Goal: Task Accomplishment & Management: Use online tool/utility

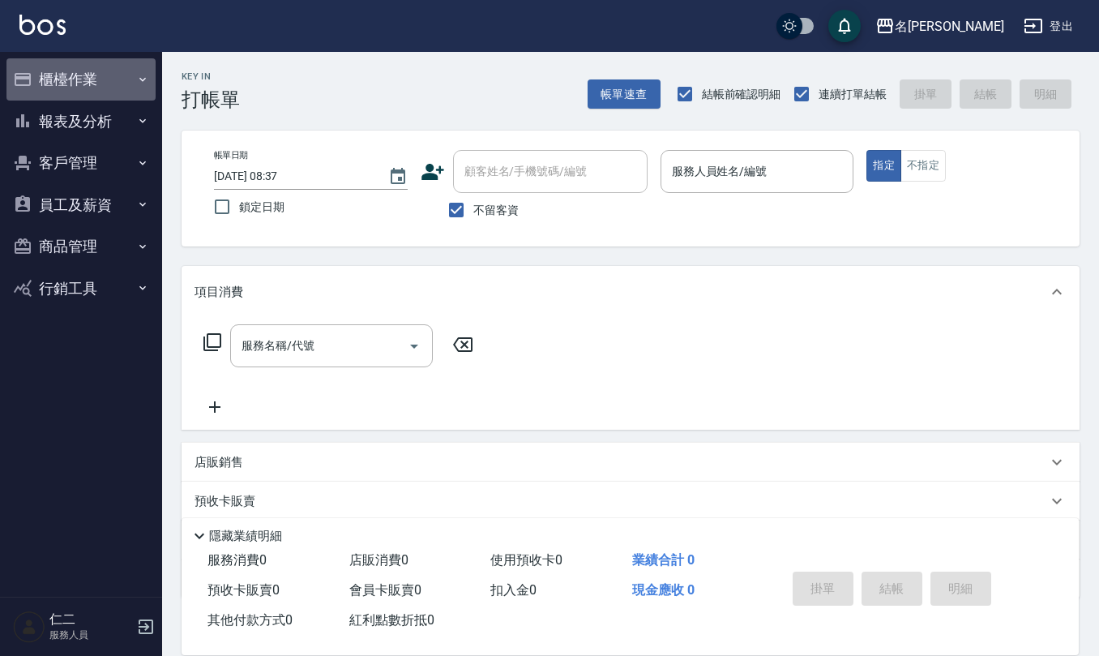
click at [71, 75] on button "櫃檯作業" at bounding box center [80, 79] width 149 height 42
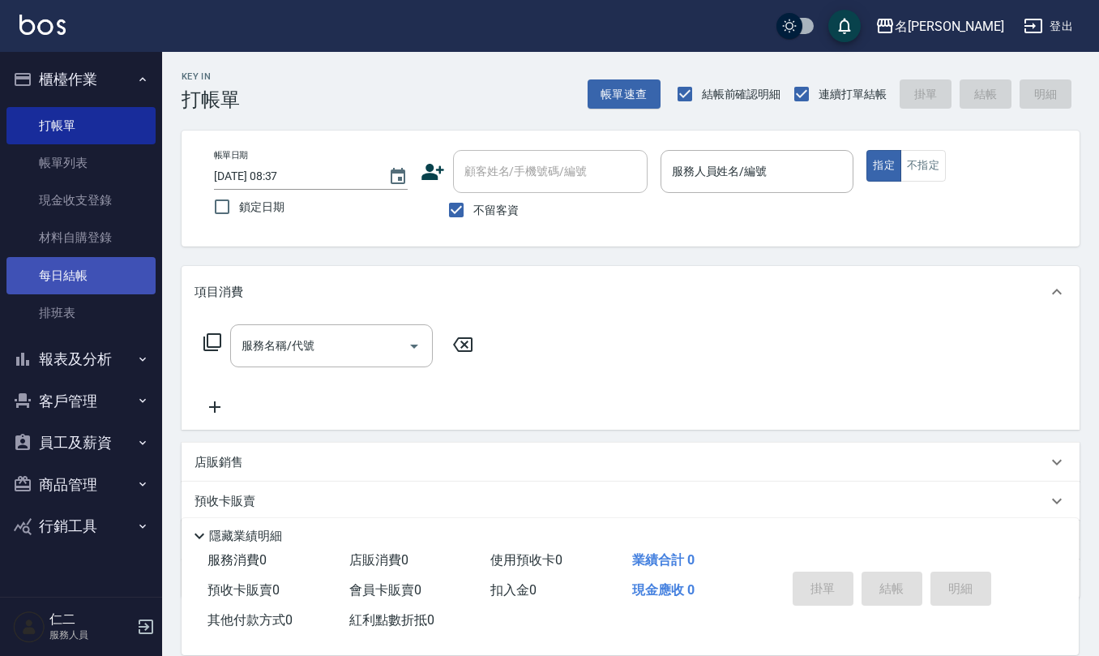
click at [111, 273] on link "每日結帳" at bounding box center [80, 275] width 149 height 37
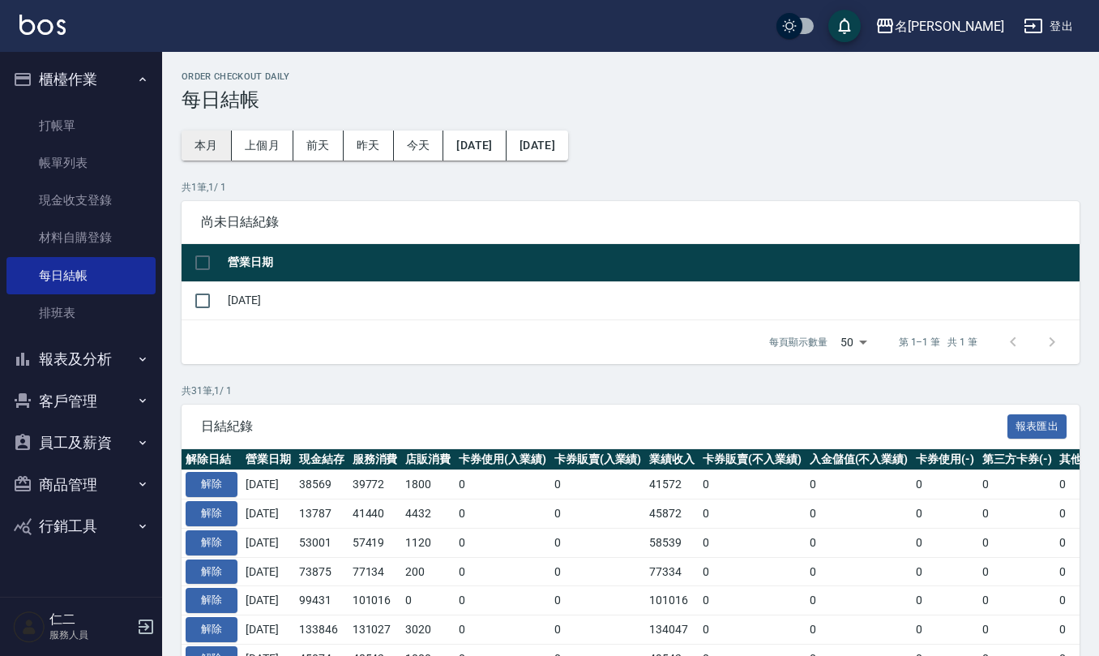
click at [203, 146] on button "本月" at bounding box center [207, 146] width 50 height 30
click at [481, 144] on button "[DATE]" at bounding box center [474, 146] width 62 height 30
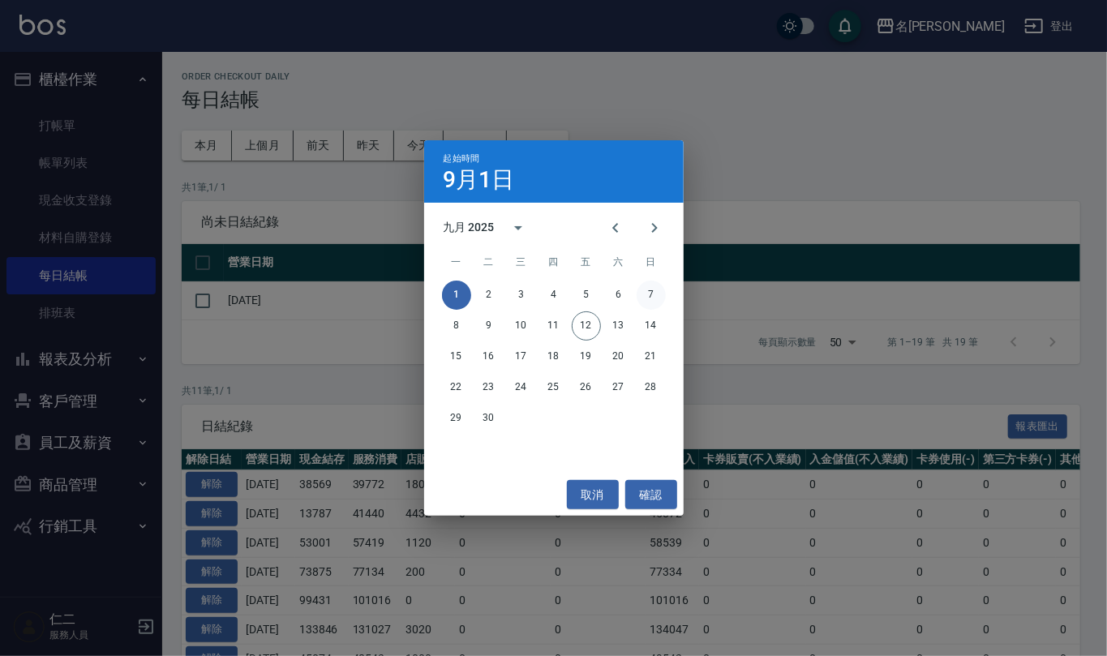
click at [643, 293] on button "7" at bounding box center [650, 294] width 29 height 29
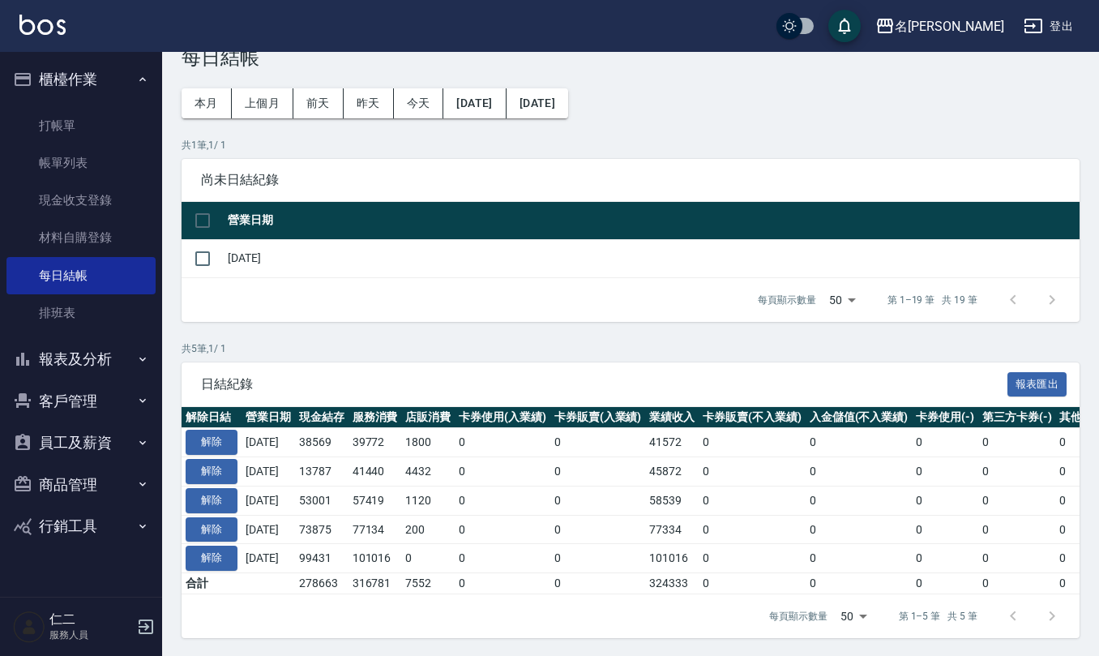
scroll to position [62, 0]
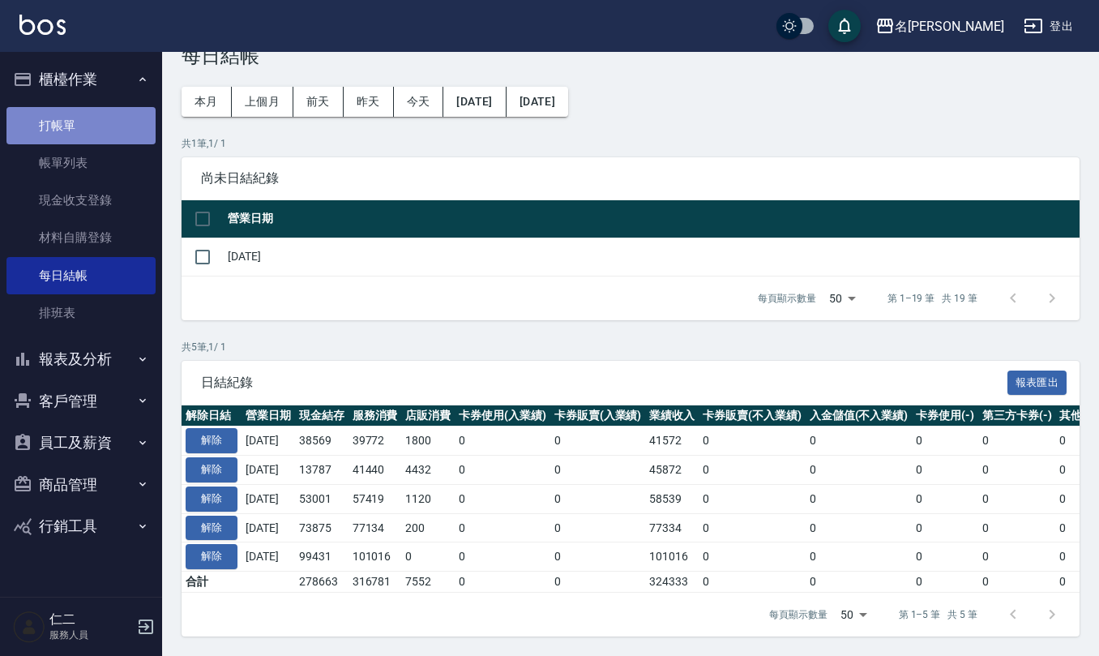
click at [98, 131] on link "打帳單" at bounding box center [80, 125] width 149 height 37
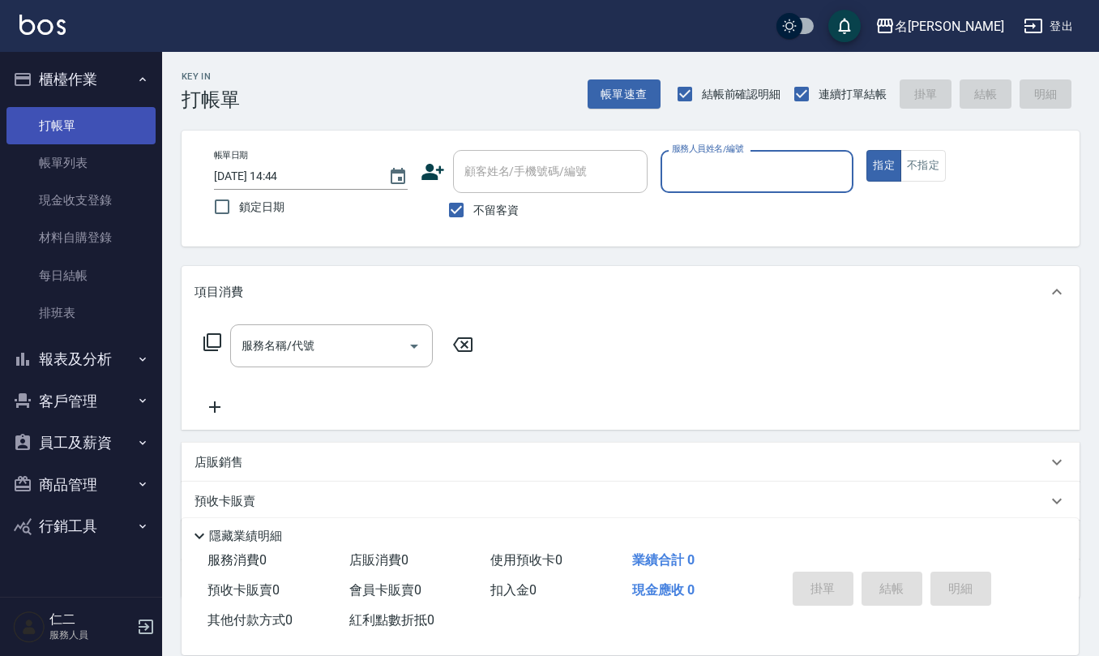
click at [867, 150] on button "指定" at bounding box center [884, 166] width 35 height 32
type button "true"
